Goal: Information Seeking & Learning: Learn about a topic

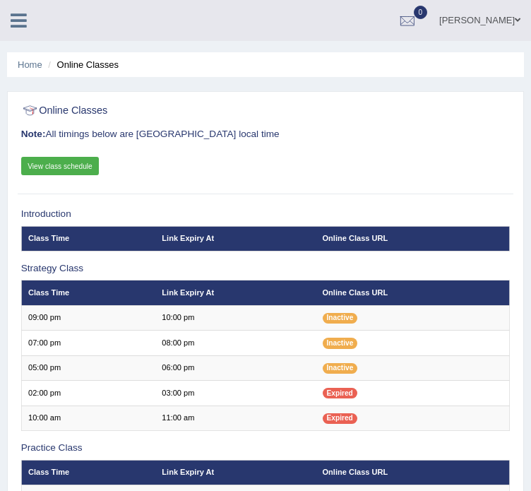
click at [20, 28] on icon at bounding box center [19, 20] width 16 height 18
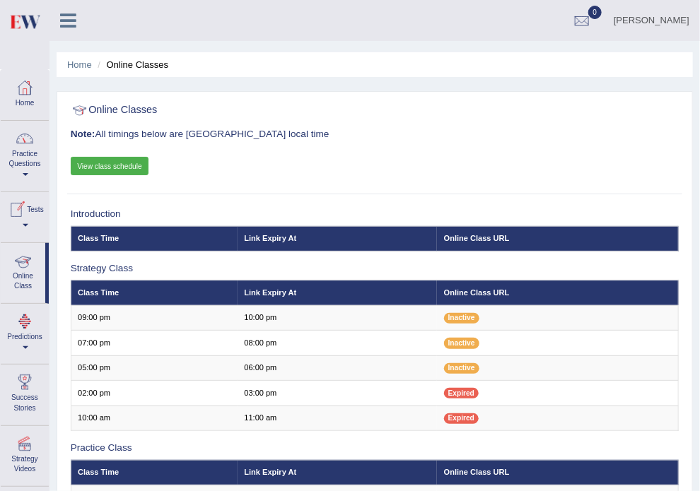
click at [33, 174] on link "Practice Questions" at bounding box center [25, 154] width 48 height 66
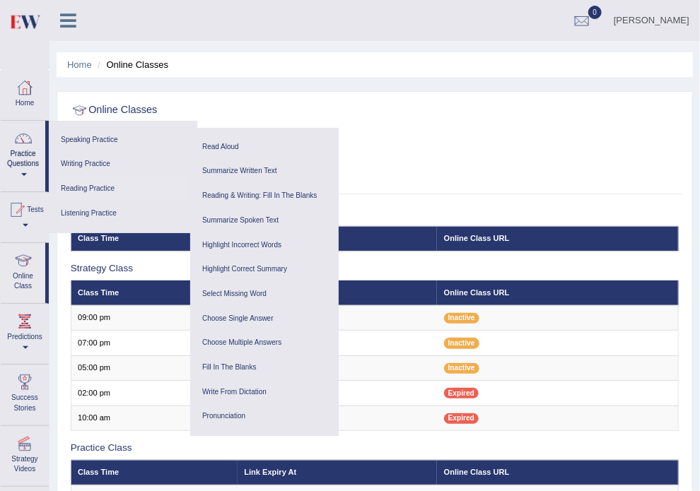
click at [83, 190] on link "Reading Practice" at bounding box center [123, 189] width 134 height 25
click at [232, 170] on link "Summarize Written Text" at bounding box center [264, 171] width 134 height 25
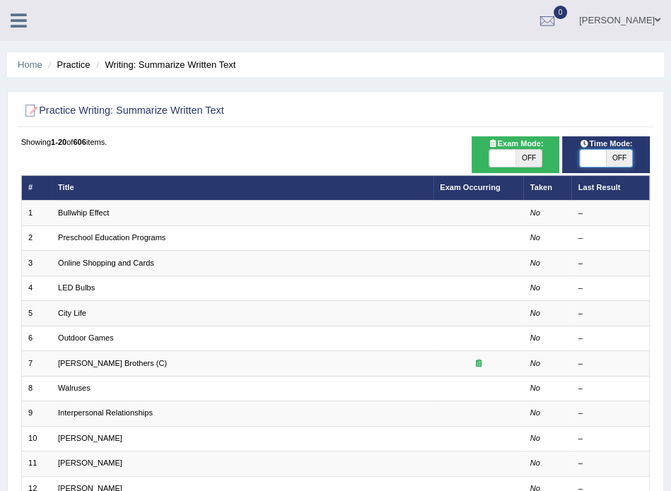
click at [591, 160] on span at bounding box center [592, 158] width 26 height 17
checkbox input "true"
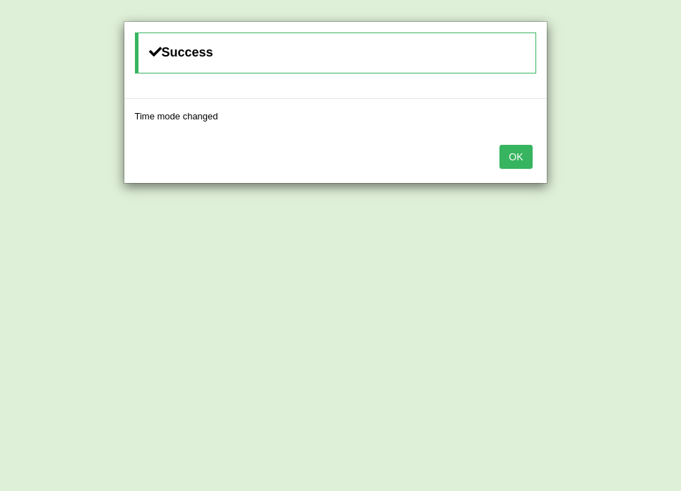
click at [511, 149] on button "OK" at bounding box center [516, 157] width 33 height 24
